Goal: Obtain resource: Download file/media

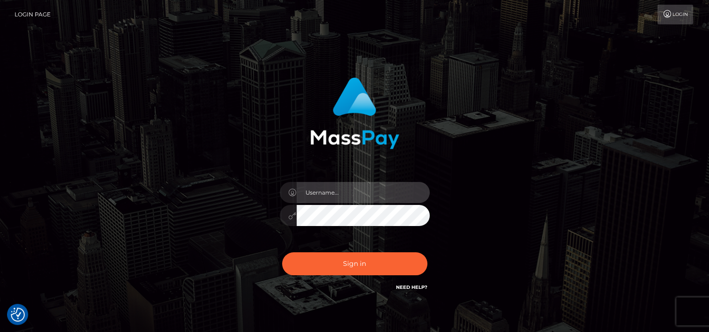
click at [343, 197] on input "text" at bounding box center [363, 192] width 133 height 21
type input "tammyk.cforth"
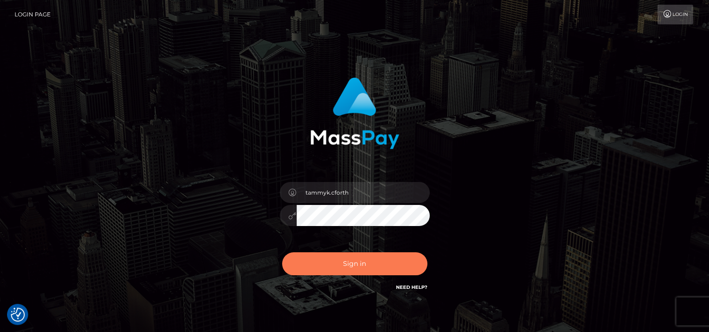
click at [358, 261] on button "Sign in" at bounding box center [354, 263] width 145 height 23
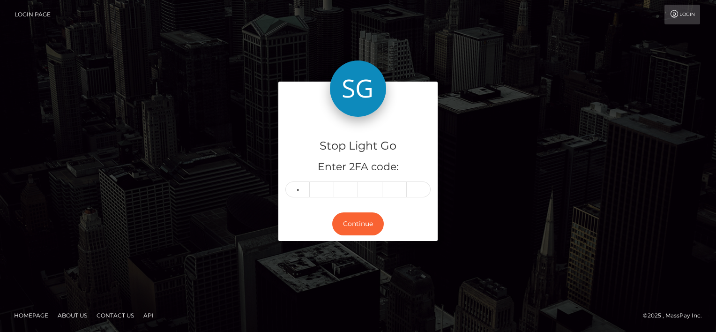
type input "9"
type input "1"
type input "7"
type input "4"
type input "5"
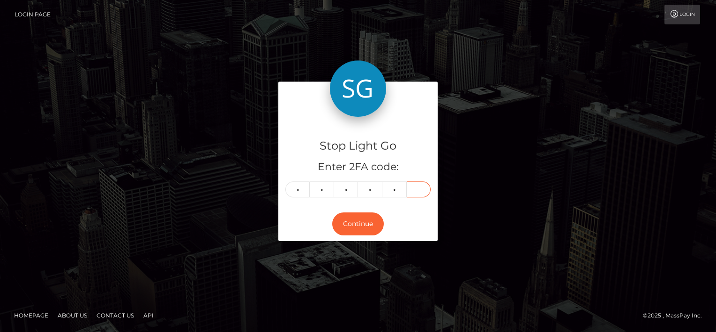
type input "7"
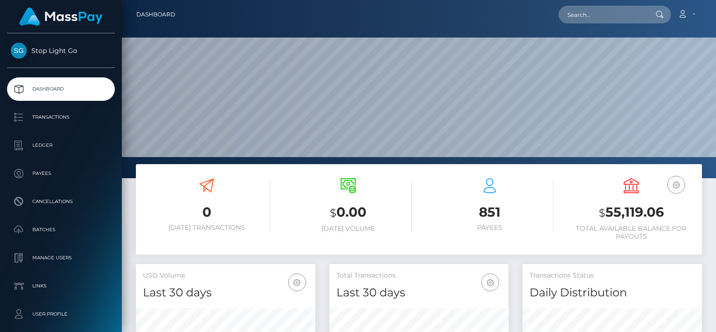
scroll to position [256, 179]
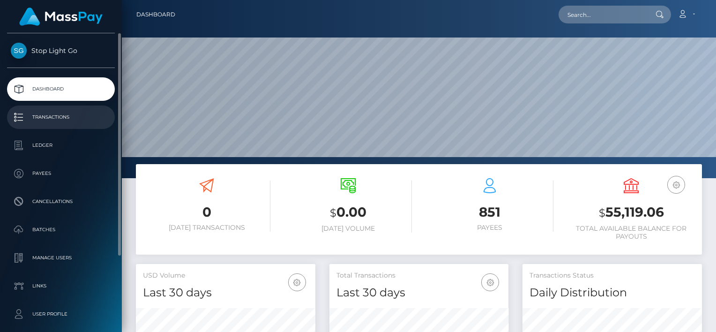
click at [50, 114] on p "Transactions" at bounding box center [61, 117] width 100 height 14
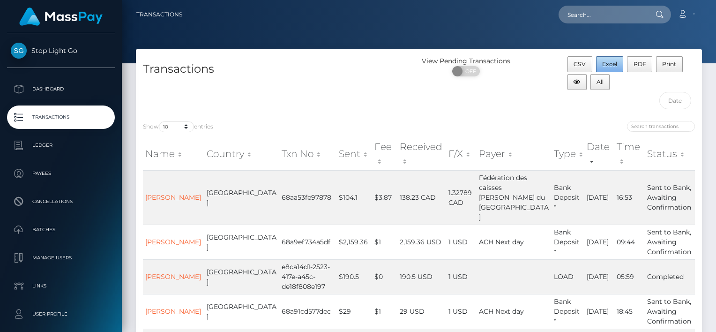
click at [610, 65] on span "Excel" at bounding box center [609, 63] width 15 height 7
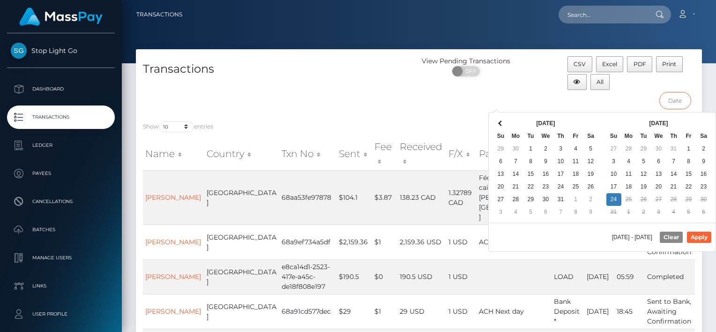
click at [676, 102] on input "text" at bounding box center [675, 100] width 32 height 17
click at [677, 102] on input "text" at bounding box center [675, 100] width 32 height 17
drag, startPoint x: 521, startPoint y: 91, endPoint x: 575, endPoint y: 89, distance: 53.9
click at [522, 90] on div "View Pending Transactions ON OFF" at bounding box center [489, 85] width 141 height 58
click at [677, 102] on input "text" at bounding box center [675, 100] width 32 height 17
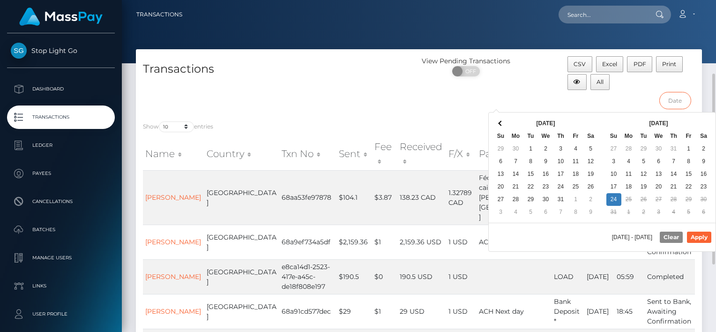
scroll to position [94, 0]
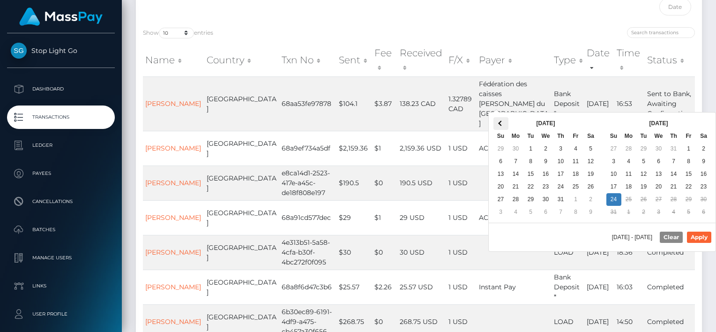
click at [498, 120] on th at bounding box center [500, 123] width 15 height 13
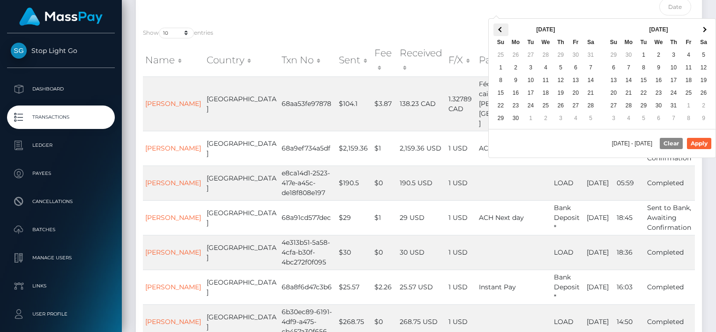
click at [500, 28] on th at bounding box center [500, 29] width 15 height 13
click at [500, 28] on span at bounding box center [500, 29] width 5 height 5
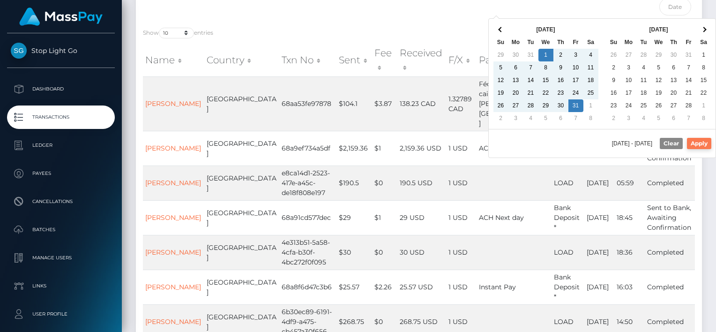
click at [703, 143] on button "Apply" at bounding box center [699, 143] width 24 height 11
type input "01/01/2025 - 01/31/2025"
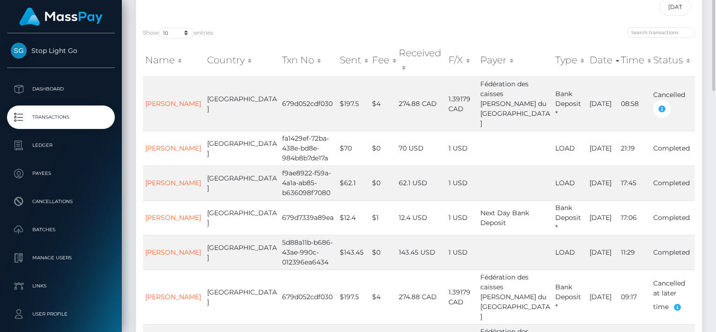
scroll to position [0, 0]
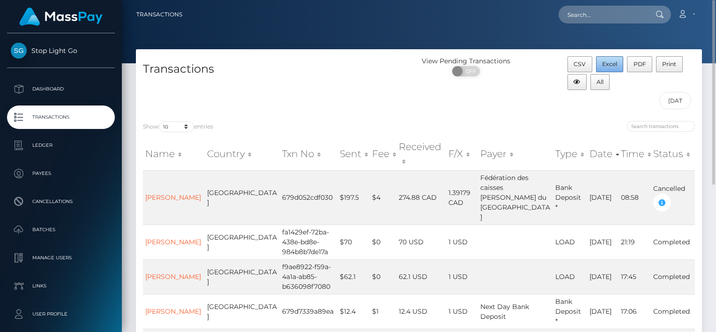
click at [609, 64] on span "Excel" at bounding box center [609, 63] width 15 height 7
click at [643, 99] on div "CSV Excel PDF Print All 01/01/2025 - 01/31/2025" at bounding box center [630, 85] width 141 height 58
click at [608, 65] on span "Excel" at bounding box center [609, 63] width 15 height 7
click at [467, 100] on div "View Pending Transactions ON OFF" at bounding box center [489, 85] width 141 height 58
click at [646, 129] on input "search" at bounding box center [661, 126] width 68 height 11
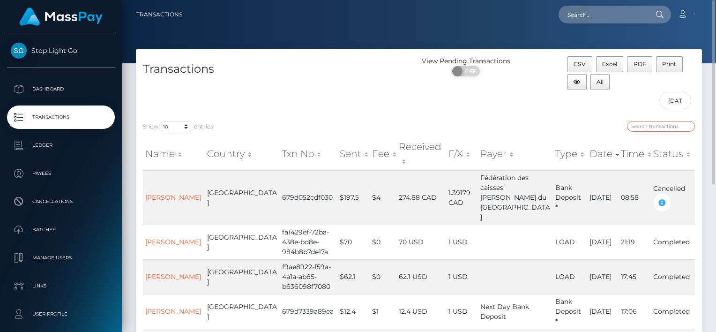
click at [647, 129] on input "search" at bounding box center [661, 126] width 68 height 11
click at [601, 86] on button "All" at bounding box center [600, 82] width 20 height 16
click at [645, 104] on div "CSV Excel PDF Print All 01/01/2025 - 01/31/2025" at bounding box center [630, 85] width 141 height 58
click at [450, 111] on div "View Pending Transactions ON OFF" at bounding box center [489, 85] width 141 height 58
click at [187, 127] on select "10 25 50 100 250 500 1,000 3,500" at bounding box center [176, 126] width 35 height 11
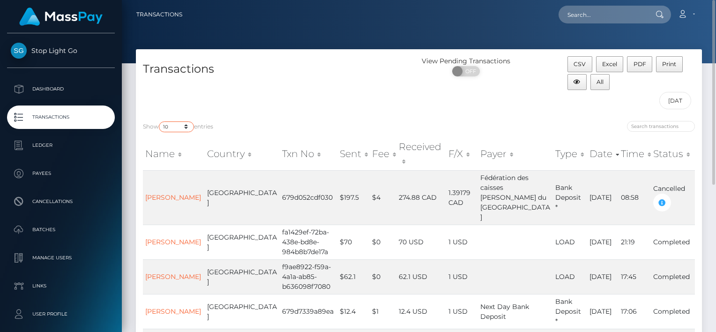
select select "500"
click at [160, 121] on select "10 25 50 100 250 500 1,000 3,500" at bounding box center [176, 126] width 35 height 11
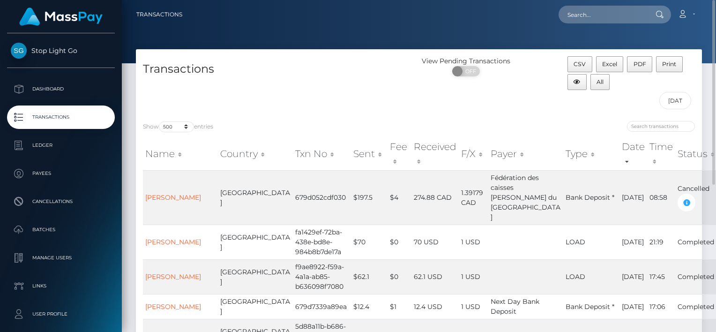
click at [636, 107] on div "CSV Excel PDF Print All 01/01/2025 - 01/31/2025" at bounding box center [630, 85] width 141 height 58
click at [650, 126] on input "search" at bounding box center [661, 126] width 68 height 11
drag, startPoint x: 714, startPoint y: 52, endPoint x: 695, endPoint y: -2, distance: 58.1
click at [695, 0] on html "Stop Light Go Dashboard Transactions Ledger Payees Cancellations" at bounding box center [358, 166] width 716 height 332
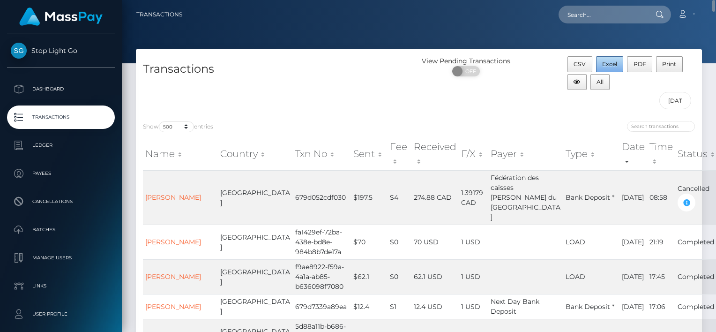
click at [606, 65] on span "Excel" at bounding box center [609, 63] width 15 height 7
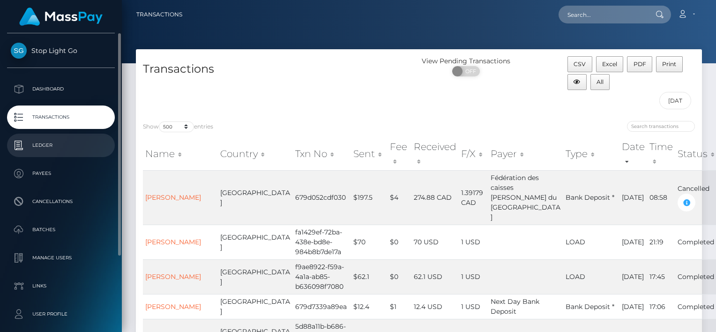
click at [43, 143] on p "Ledger" at bounding box center [61, 145] width 100 height 14
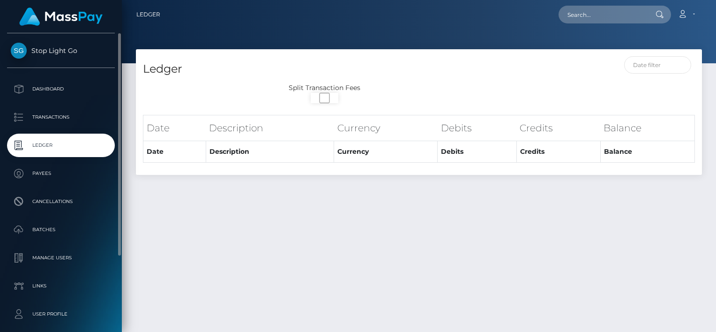
select select
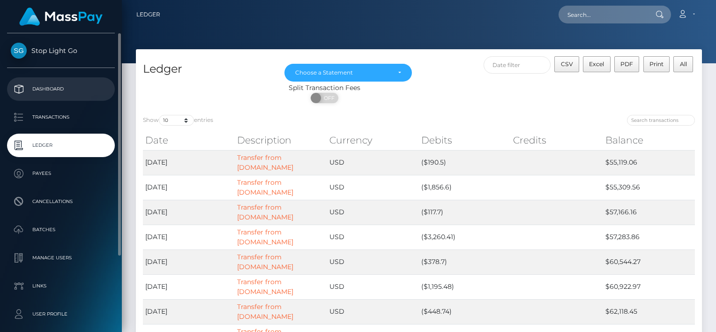
click at [43, 85] on p "Dashboard" at bounding box center [61, 89] width 100 height 14
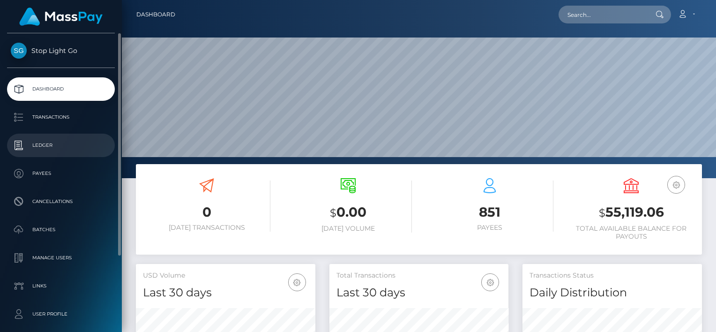
click at [45, 146] on p "Ledger" at bounding box center [61, 145] width 100 height 14
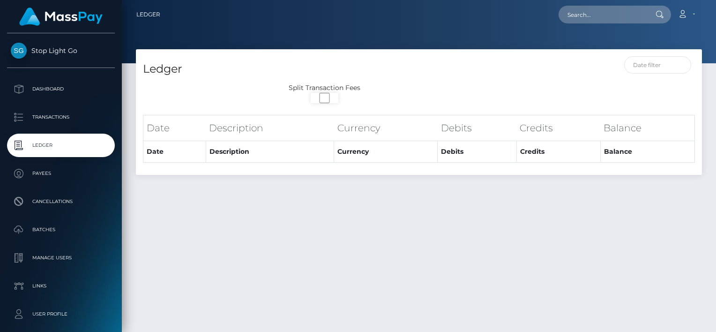
select select
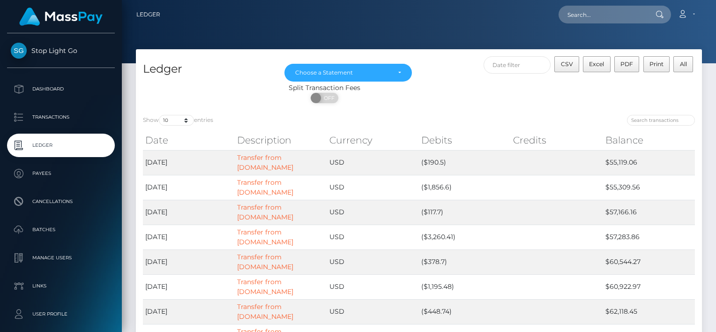
click at [74, 13] on img at bounding box center [60, 16] width 83 height 18
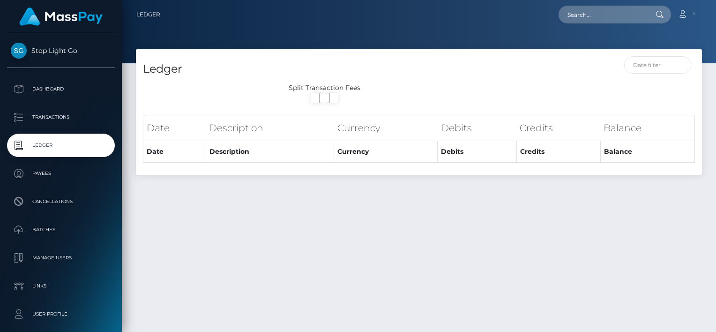
select select
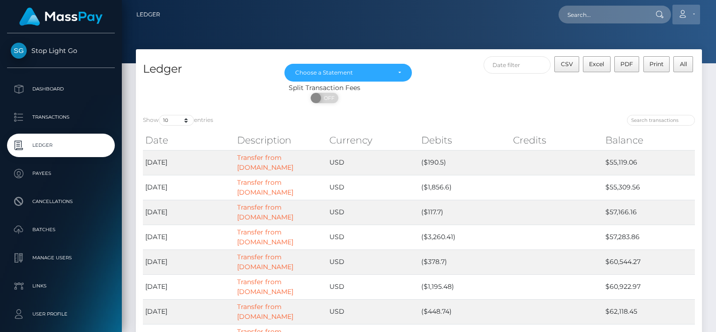
click at [693, 13] on link "Account" at bounding box center [686, 15] width 28 height 20
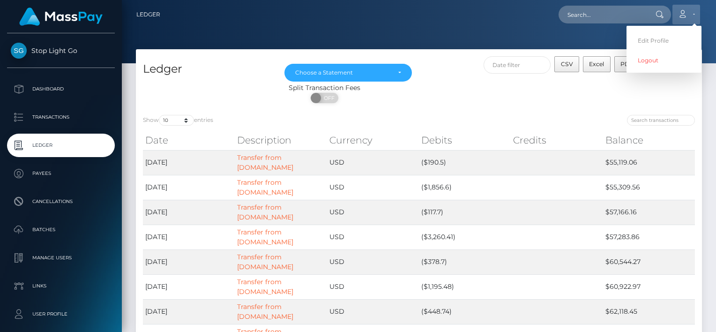
click at [693, 13] on link "Account" at bounding box center [686, 15] width 28 height 20
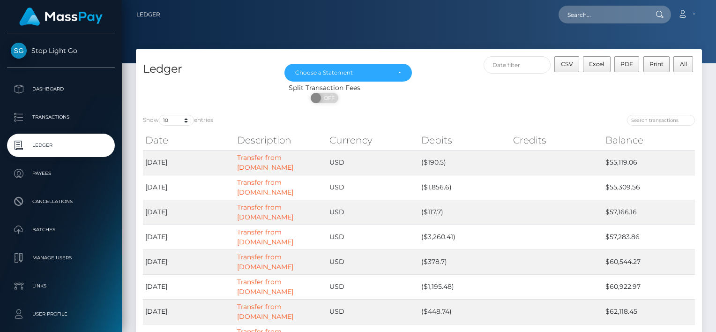
click at [219, 28] on nav "Ledger Loading... Loading..." at bounding box center [419, 14] width 594 height 29
click at [60, 50] on span "Stop Light Go" at bounding box center [61, 50] width 108 height 8
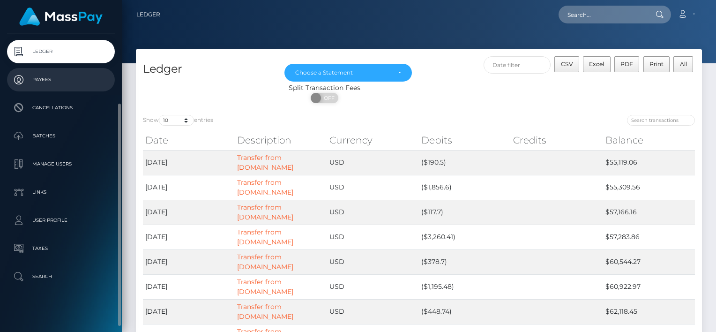
scroll to position [47, 0]
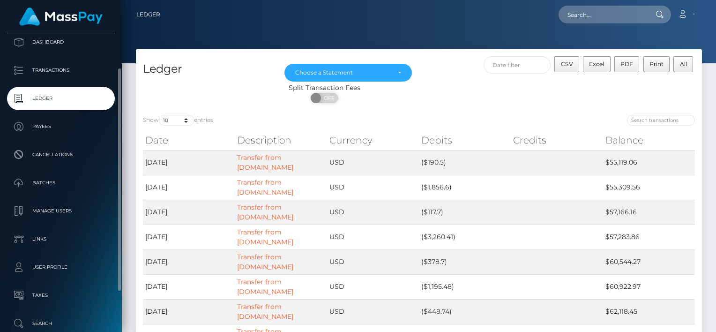
click at [519, 37] on div at bounding box center [419, 31] width 594 height 63
click at [56, 74] on p "Transactions" at bounding box center [61, 70] width 100 height 14
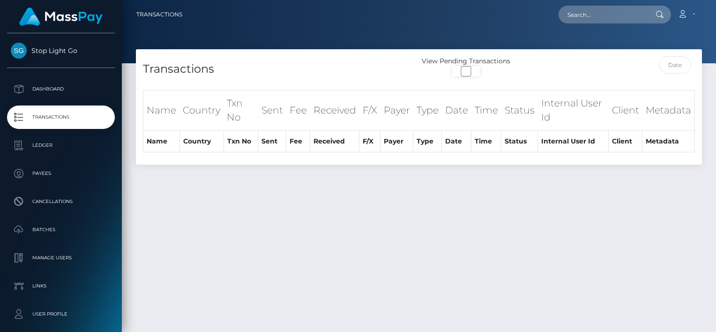
select select "500"
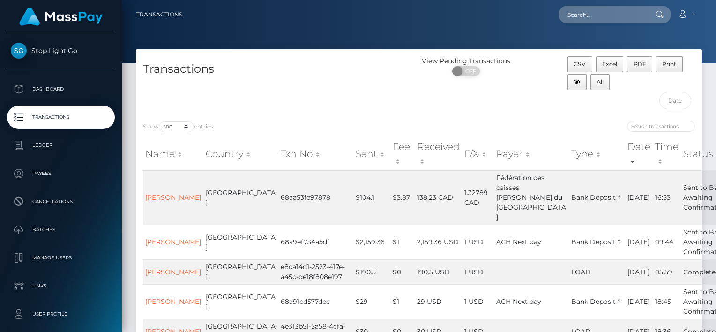
click at [233, 30] on div at bounding box center [419, 31] width 594 height 63
click at [618, 18] on input "text" at bounding box center [602, 15] width 88 height 18
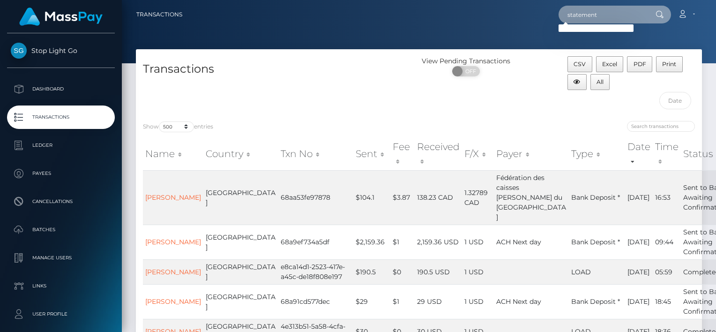
type input "statement"
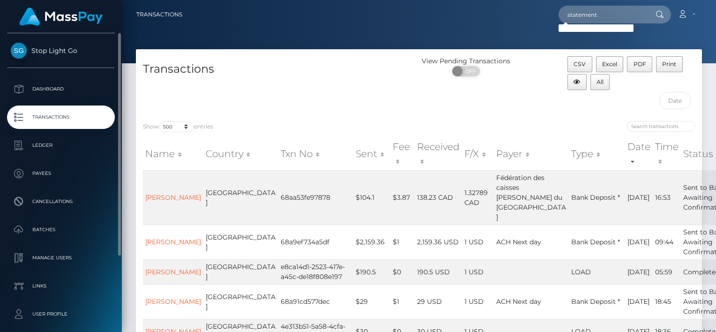
click at [64, 55] on link "Stop Light Go" at bounding box center [61, 51] width 122 height 16
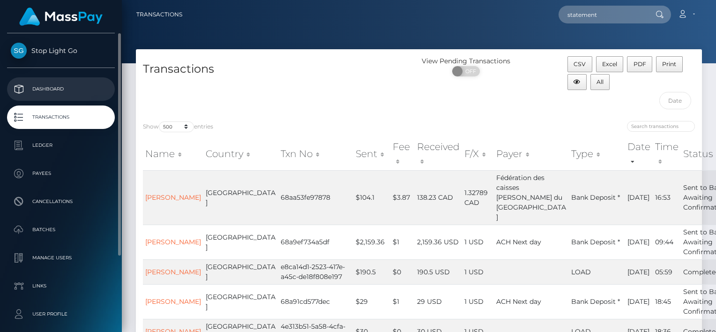
click at [56, 85] on p "Dashboard" at bounding box center [61, 89] width 100 height 14
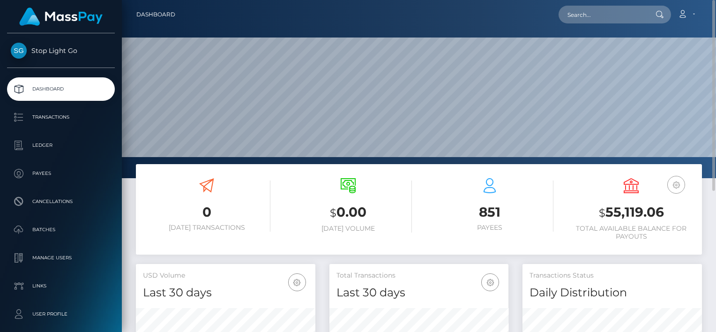
click at [680, 182] on icon "button" at bounding box center [675, 185] width 11 height 12
click at [679, 184] on icon "button" at bounding box center [675, 185] width 11 height 12
click at [695, 14] on link "Account" at bounding box center [686, 15] width 28 height 20
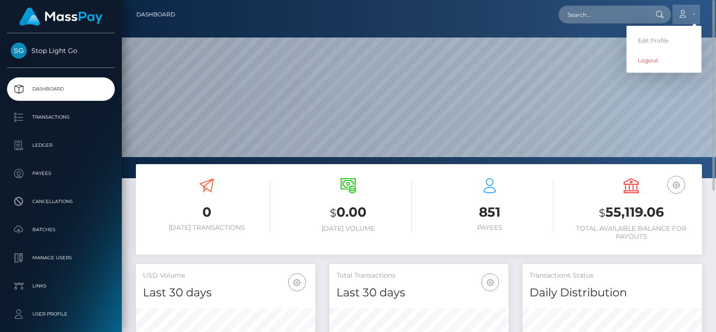
click at [695, 14] on link "Account" at bounding box center [686, 15] width 28 height 20
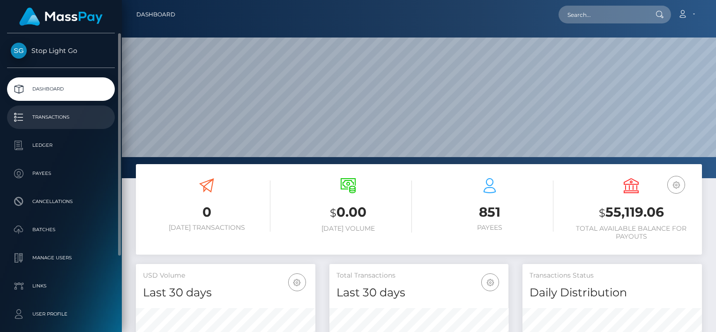
click at [57, 112] on p "Transactions" at bounding box center [61, 117] width 100 height 14
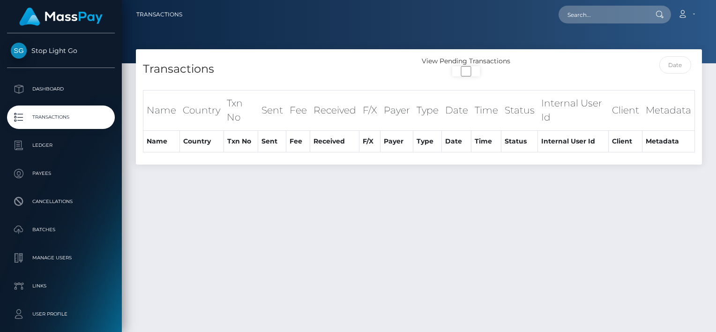
select select "500"
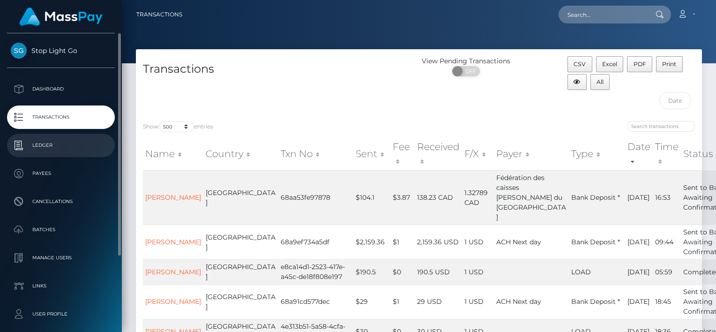
click at [44, 146] on p "Ledger" at bounding box center [61, 145] width 100 height 14
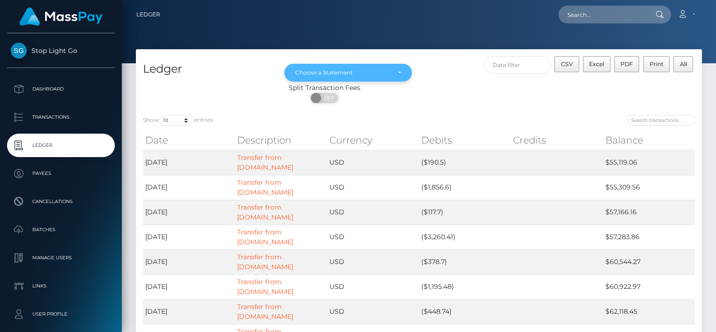
click at [402, 69] on div "Choose a Statement" at bounding box center [347, 73] width 127 height 18
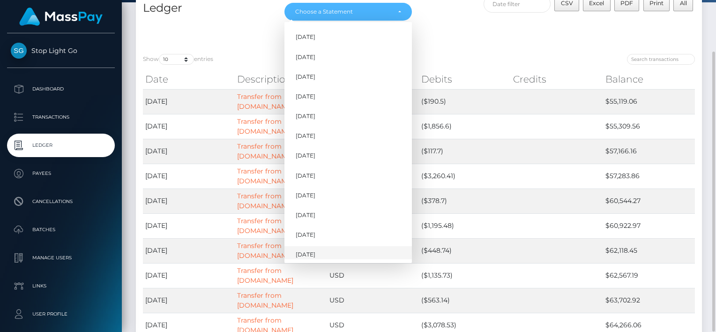
scroll to position [451, 0]
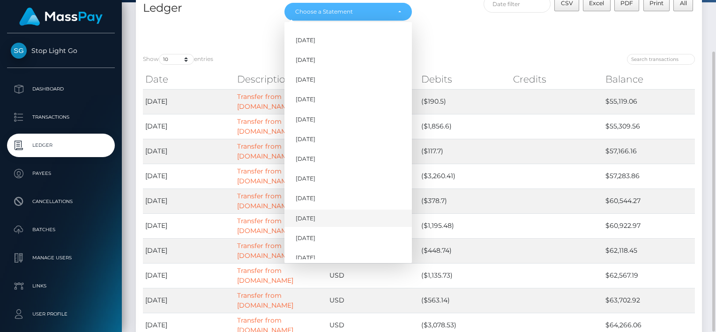
click at [321, 215] on link "Jan 2025" at bounding box center [347, 217] width 127 height 17
select select "Jan 2025"
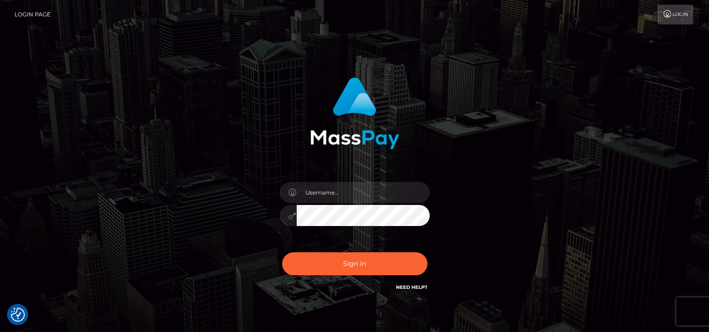
click at [290, 64] on div "Sign in" at bounding box center [354, 189] width 709 height 379
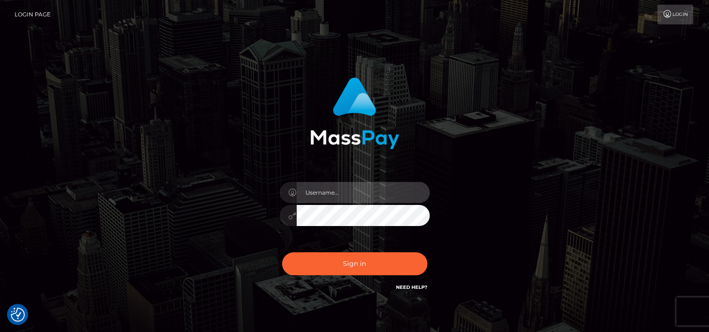
click at [354, 195] on input "text" at bounding box center [363, 192] width 133 height 21
type input "tammyk.cforth"
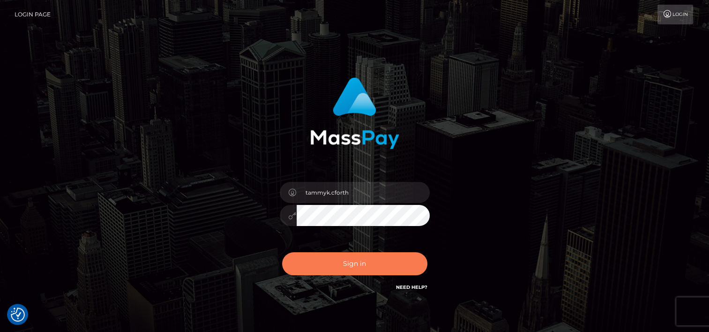
click at [346, 260] on button "Sign in" at bounding box center [354, 263] width 145 height 23
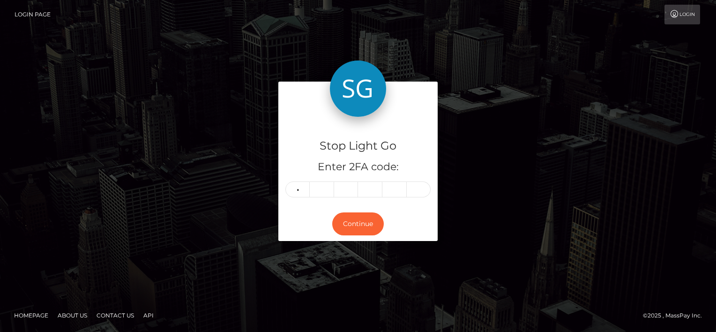
type input "9"
type input "1"
type input "9"
type input "5"
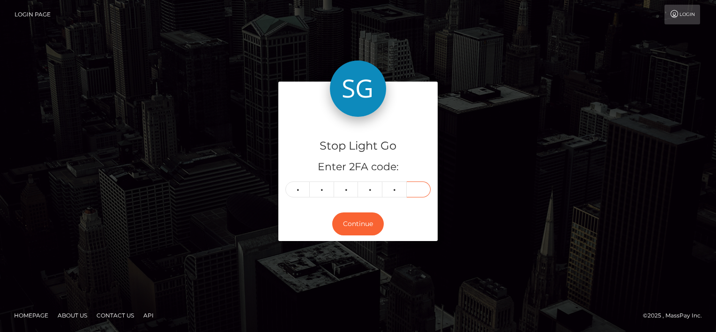
type input "1"
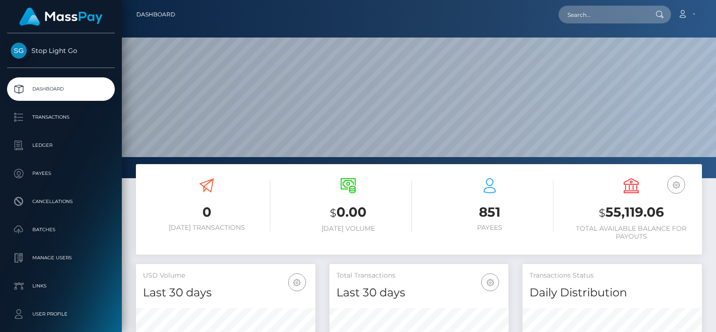
scroll to position [166, 179]
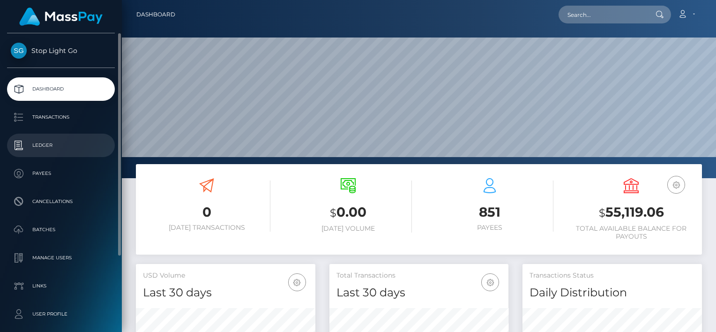
click at [43, 141] on p "Ledger" at bounding box center [61, 145] width 100 height 14
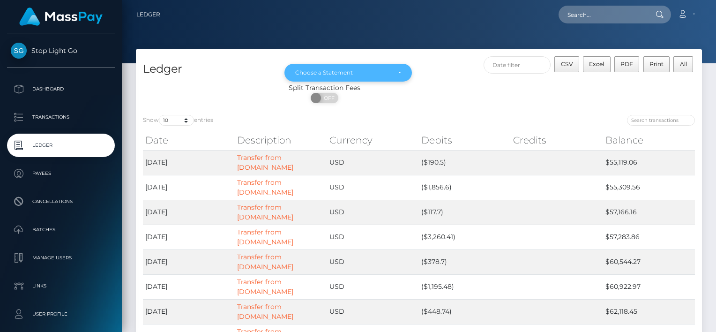
click at [399, 69] on div "Choose a Statement" at bounding box center [348, 72] width 106 height 7
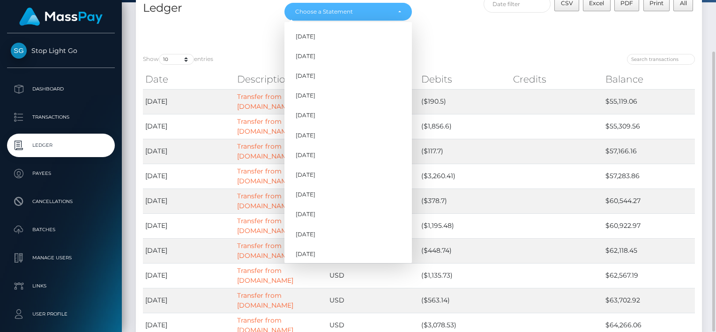
scroll to position [469, 0]
click at [328, 200] on link "[DATE]" at bounding box center [347, 200] width 127 height 17
select select "Jan 2025"
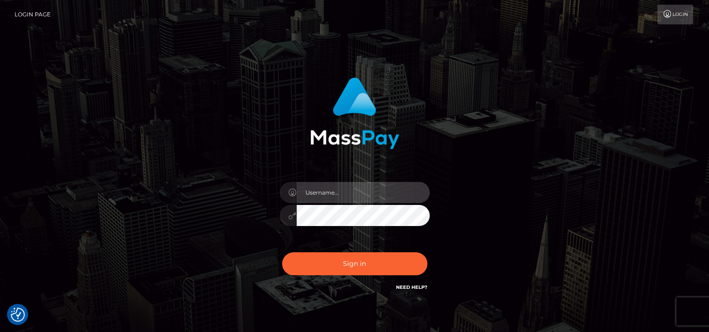
click at [358, 194] on input "text" at bounding box center [363, 192] width 133 height 21
type input "tammyk.cforth"
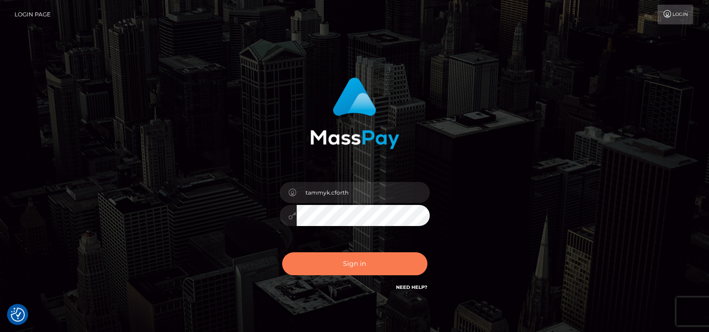
click at [357, 264] on button "Sign in" at bounding box center [354, 263] width 145 height 23
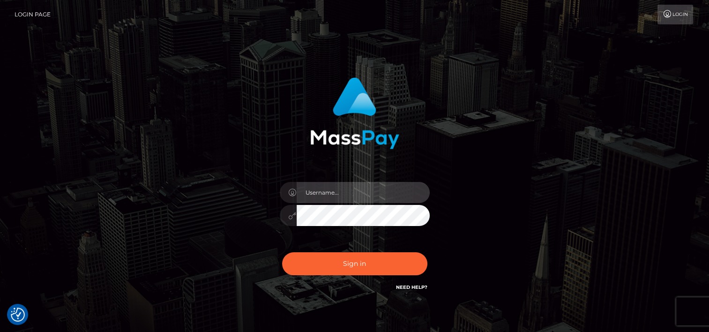
click at [355, 199] on input "text" at bounding box center [363, 192] width 133 height 21
type input "tammyk.cforth"
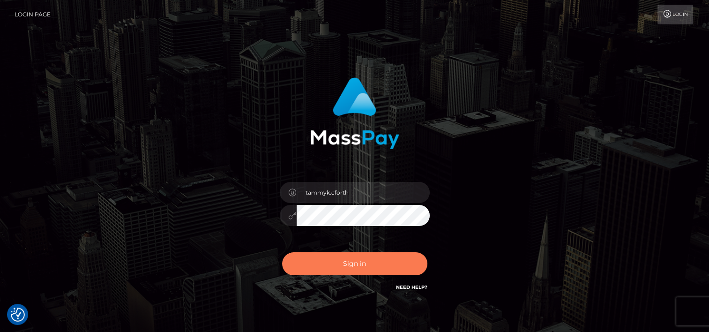
click at [356, 263] on button "Sign in" at bounding box center [354, 263] width 145 height 23
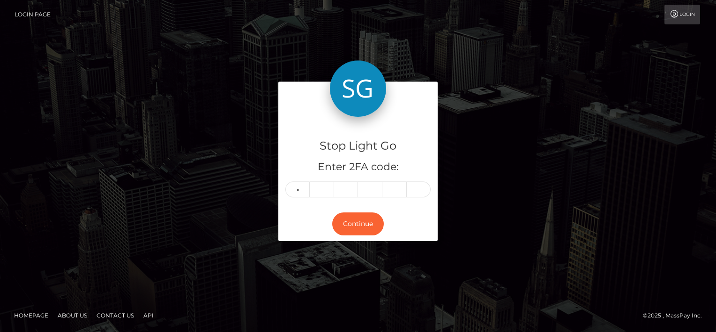
type input "6"
type input "2"
type input "5"
type input "9"
type input "5"
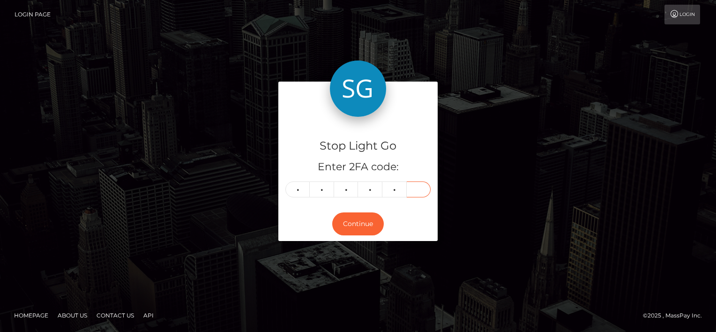
type input "4"
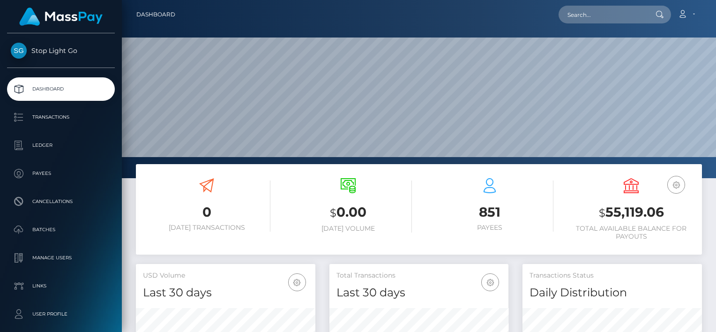
scroll to position [166, 179]
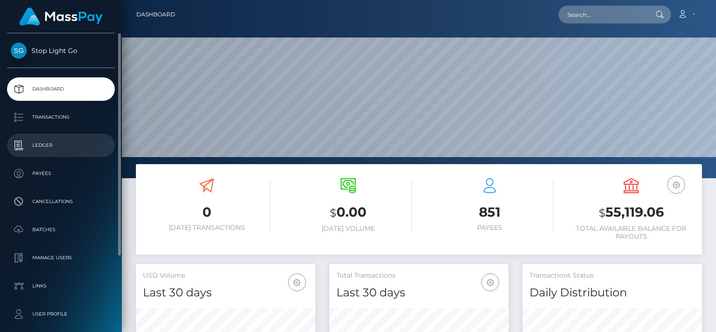
click at [64, 139] on p "Ledger" at bounding box center [61, 145] width 100 height 14
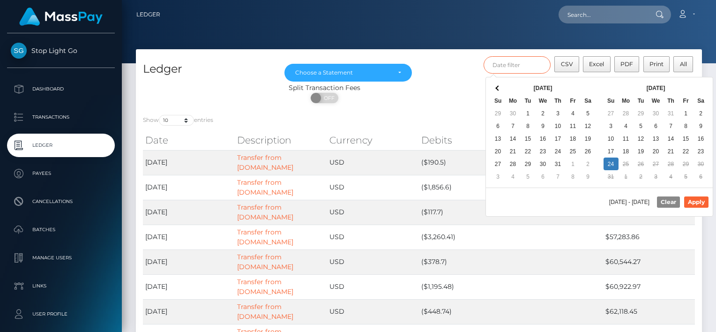
click at [497, 64] on input "text" at bounding box center [516, 64] width 67 height 17
click at [497, 90] on span at bounding box center [497, 87] width 5 height 5
click at [500, 89] on th at bounding box center [497, 88] width 15 height 13
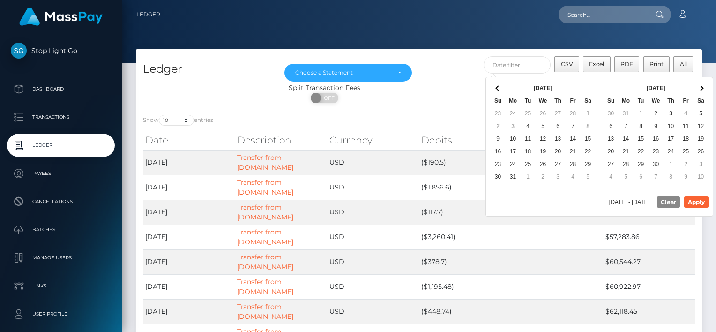
click at [500, 89] on th at bounding box center [497, 88] width 15 height 13
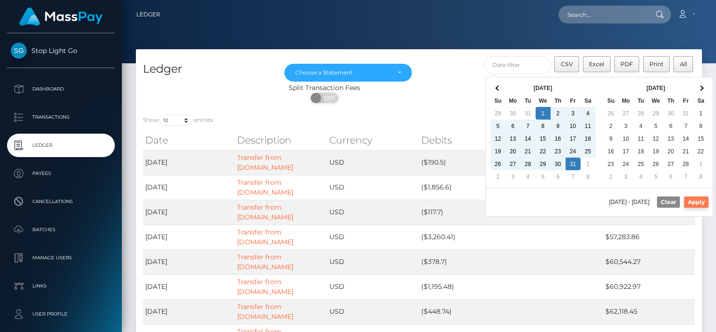
click at [695, 203] on button "Apply" at bounding box center [696, 201] width 24 height 11
type input "01/01/2025 - 01/31/2025"
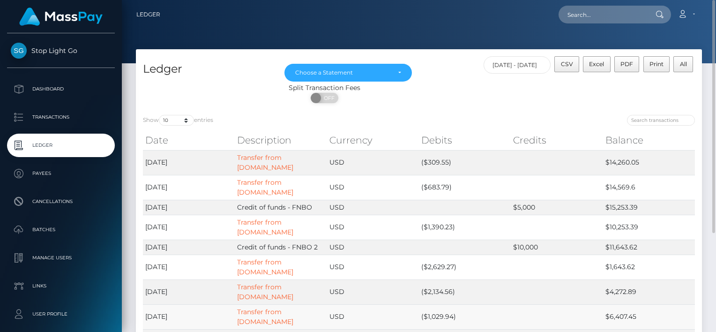
scroll to position [47, 0]
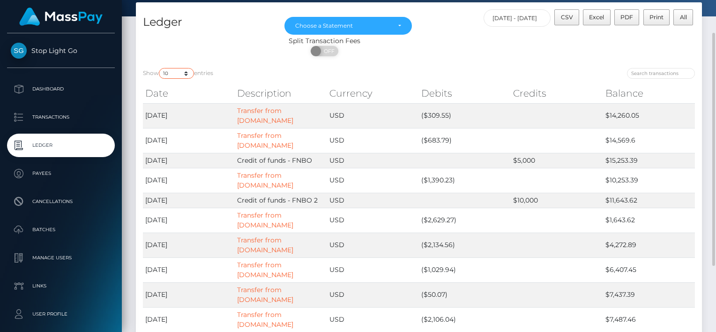
click at [188, 74] on select "10 25 50 100 250" at bounding box center [176, 73] width 35 height 11
select select "100"
click at [160, 68] on select "10 25 50 100 250" at bounding box center [176, 73] width 35 height 11
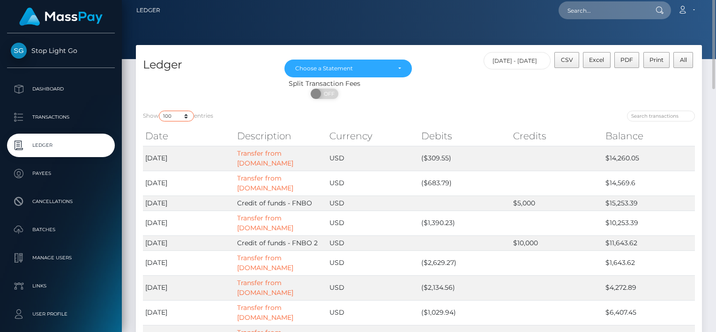
scroll to position [0, 0]
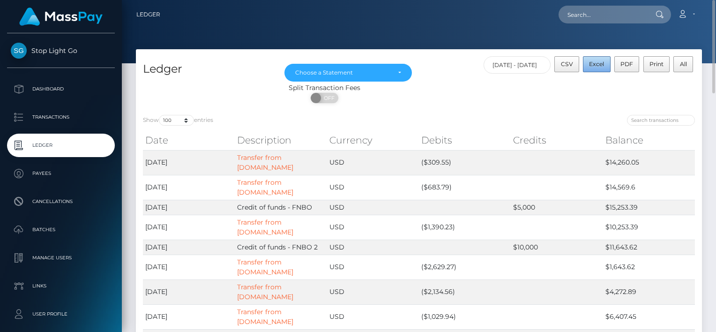
click at [606, 66] on button "Excel" at bounding box center [597, 64] width 28 height 16
